Goal: Task Accomplishment & Management: Use online tool/utility

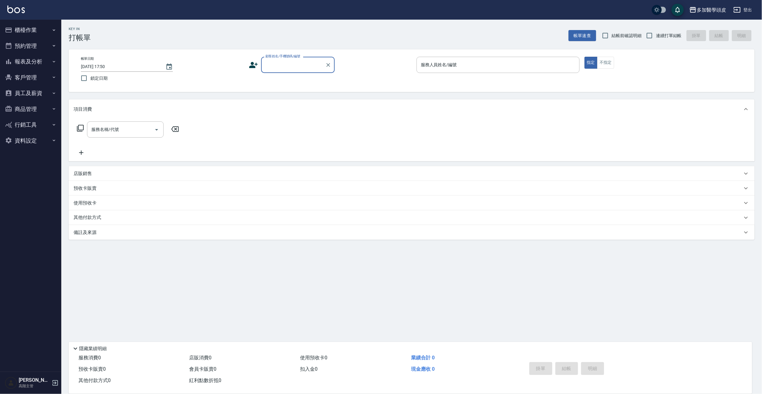
click at [272, 64] on input "顧客姓名/手機號碼/編號" at bounding box center [293, 64] width 59 height 11
drag, startPoint x: 300, startPoint y: 81, endPoint x: 308, endPoint y: 81, distance: 8.3
click at [299, 81] on li "[PERSON_NAME]/0937801387/" at bounding box center [298, 81] width 74 height 10
type input "[PERSON_NAME]/0937801387/"
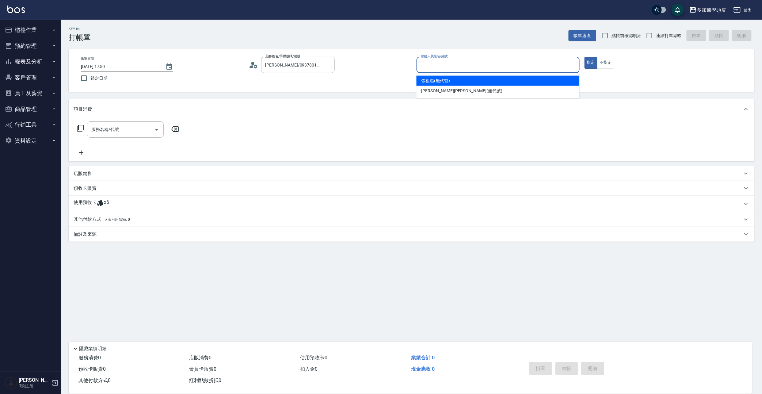
click at [481, 64] on input "服務人員姓名/編號" at bounding box center [498, 64] width 158 height 11
click at [464, 80] on div "[PERSON_NAME](無代號)" at bounding box center [498, 81] width 163 height 10
type input "[PERSON_NAME](無代號)"
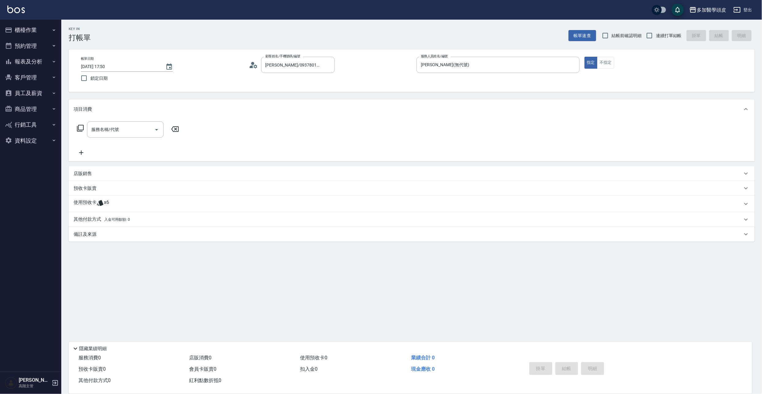
click at [97, 205] on icon at bounding box center [100, 202] width 7 height 7
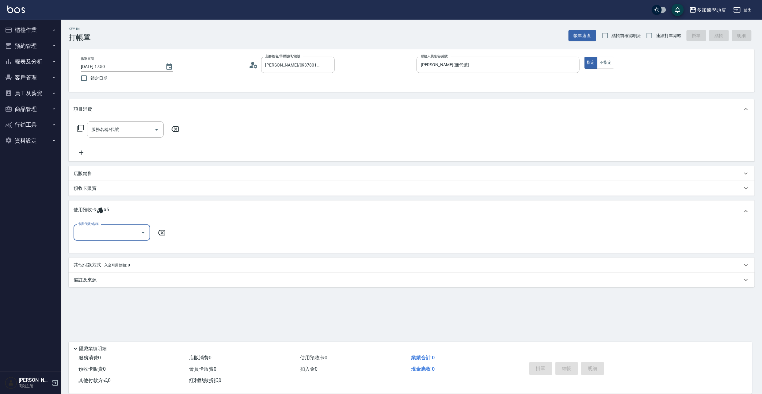
click at [144, 234] on icon "Open" at bounding box center [142, 232] width 7 height 7
click at [101, 249] on div "育髮課程3堂 剩餘3張" at bounding box center [112, 248] width 77 height 10
type input "育髮課程3[PERSON_NAME]"
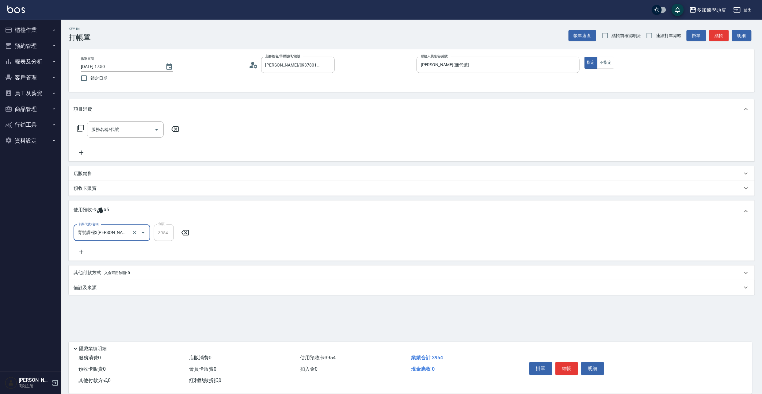
click at [559, 368] on button "結帳" at bounding box center [566, 368] width 23 height 13
